Goal: Download file/media

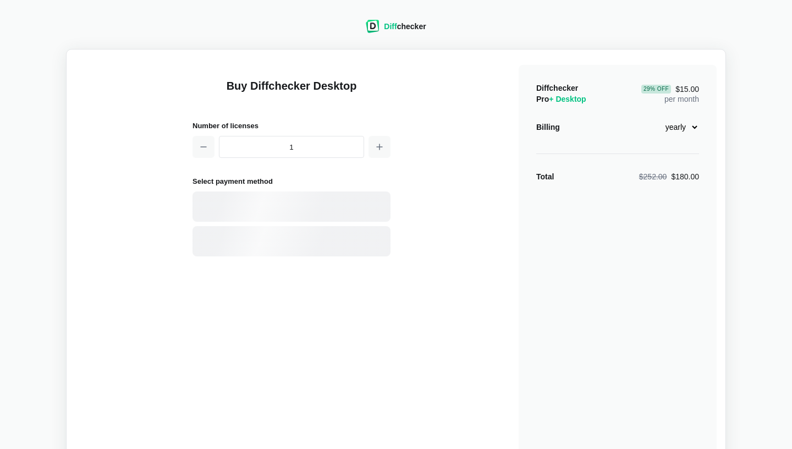
select select "desktop-yearly-180"
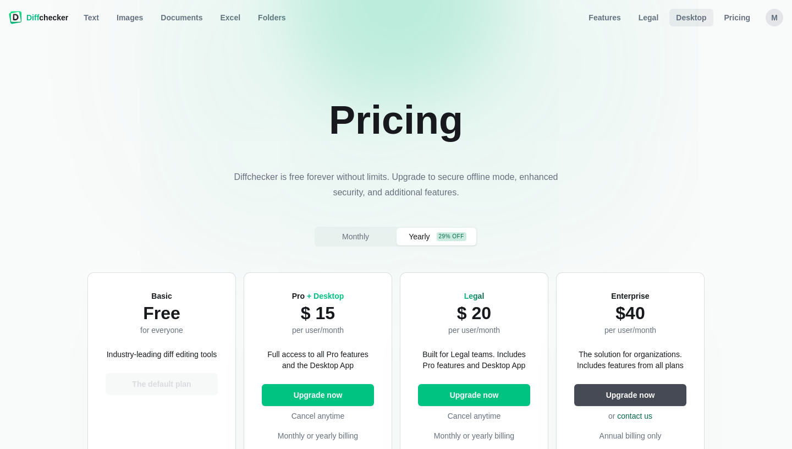
click at [684, 26] on link "Desktop" at bounding box center [690, 18] width 43 height 18
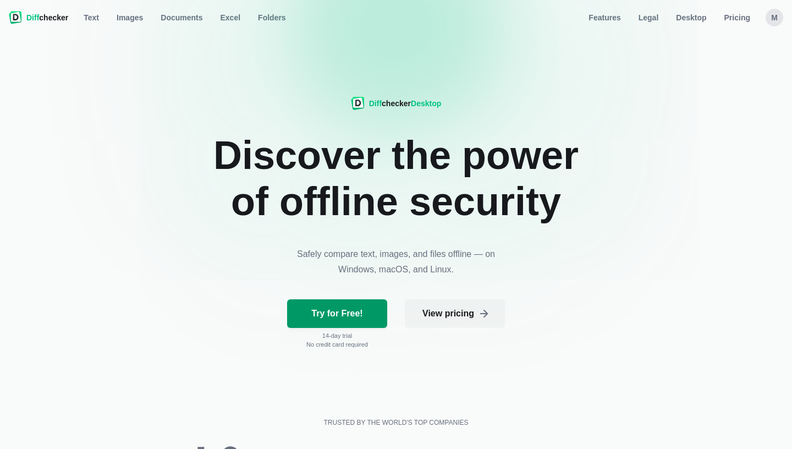
click at [347, 315] on span "Try for Free!" at bounding box center [337, 313] width 56 height 11
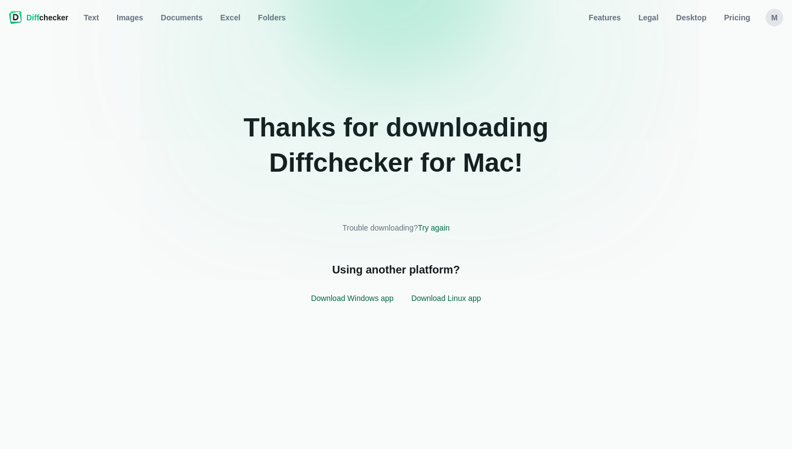
click at [628, 61] on div "Thanks for downloading Diffchecker for mac ! Trouble downloading? Try again Usi…" at bounding box center [396, 210] width 649 height 341
click at [609, 66] on div "Thanks for downloading Diffchecker for mac ! Trouble downloading? Try again Usi…" at bounding box center [396, 210] width 649 height 341
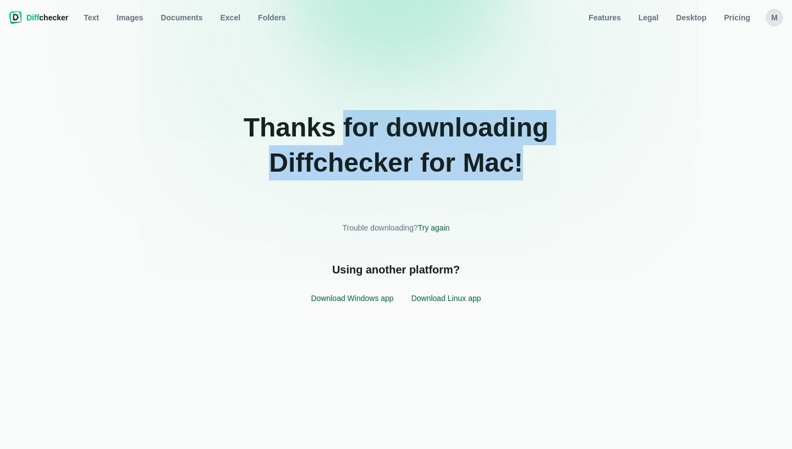
drag, startPoint x: 349, startPoint y: 127, endPoint x: 513, endPoint y: 186, distance: 174.0
click at [513, 186] on h2 "Thanks for downloading Diffchecker for mac !" at bounding box center [396, 152] width 385 height 84
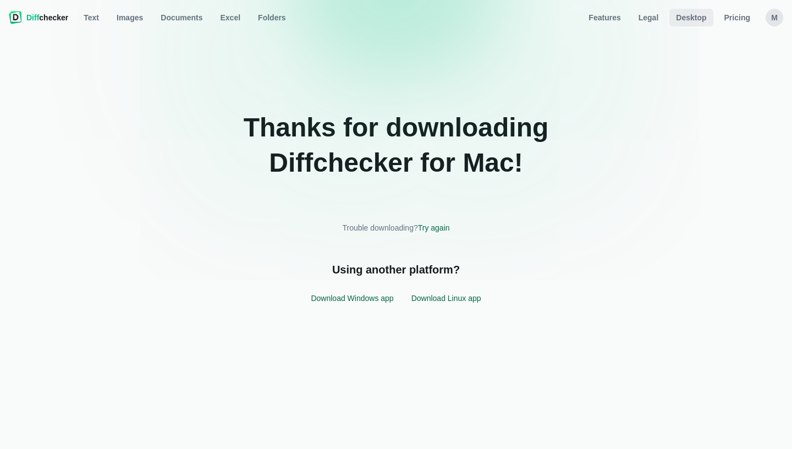
click at [696, 20] on span "Desktop" at bounding box center [691, 17] width 35 height 11
